Goal: Information Seeking & Learning: Learn about a topic

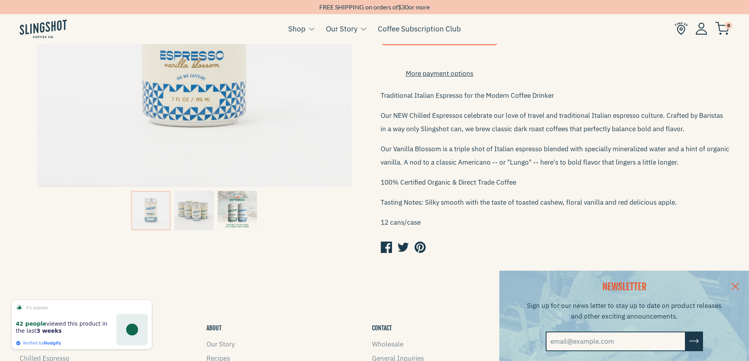
scroll to position [236, 0]
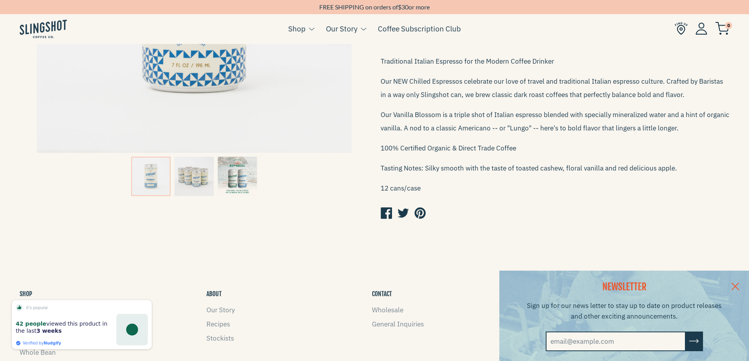
click at [237, 171] on img at bounding box center [237, 176] width 39 height 39
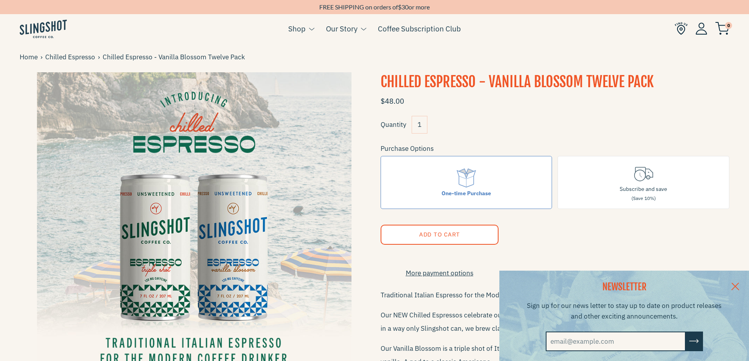
scroll to position [0, 0]
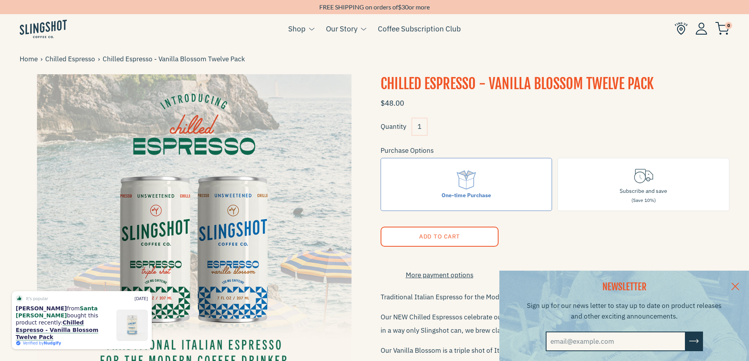
click at [50, 28] on img at bounding box center [43, 29] width 47 height 18
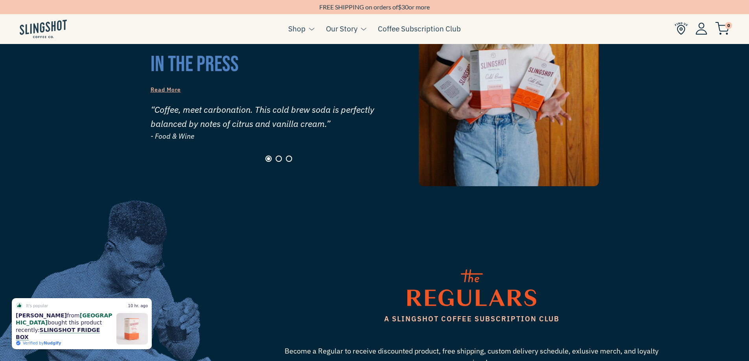
scroll to position [831, 0]
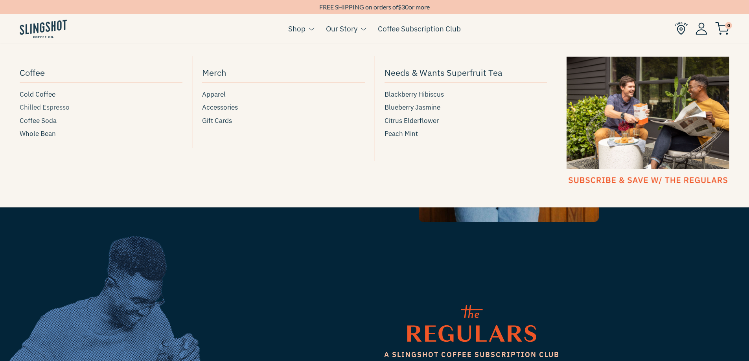
click at [42, 107] on span "Chilled Espresso" at bounding box center [45, 107] width 50 height 11
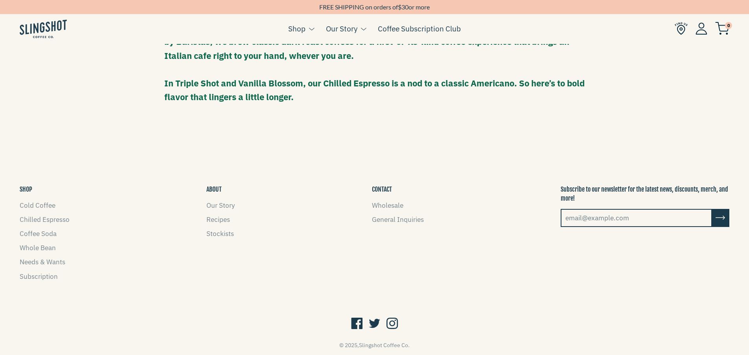
scroll to position [739, 0]
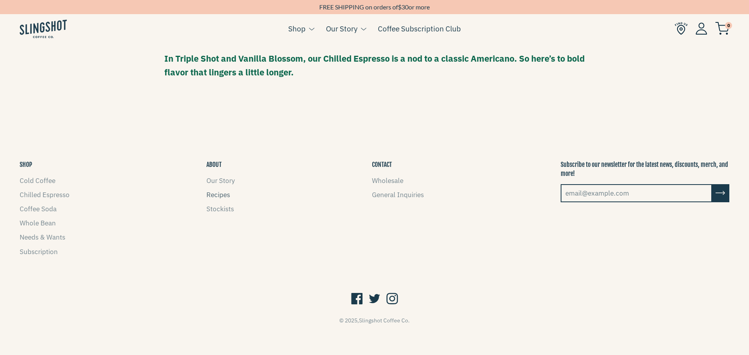
click at [209, 191] on link "Recipes" at bounding box center [218, 195] width 24 height 9
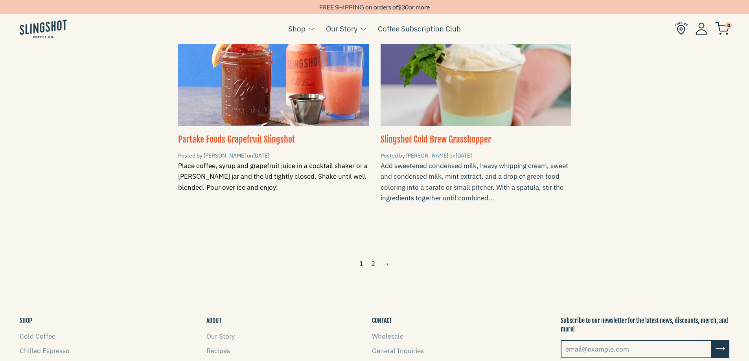
scroll to position [1101, 0]
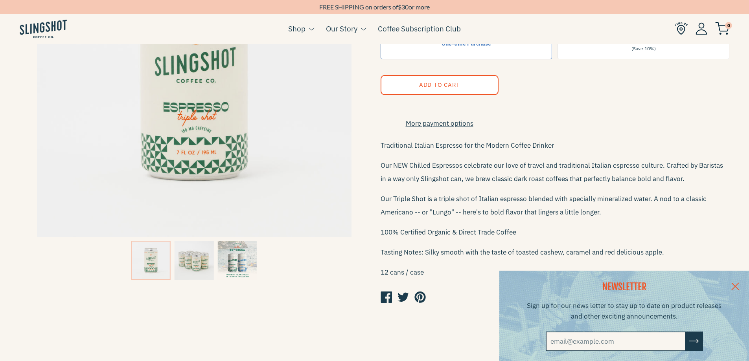
scroll to position [157, 0]
